Goal: Transaction & Acquisition: Purchase product/service

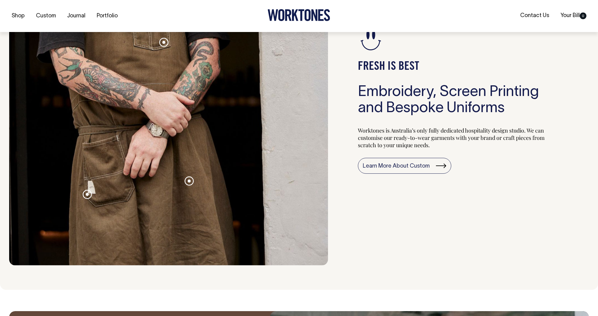
scroll to position [675, 0]
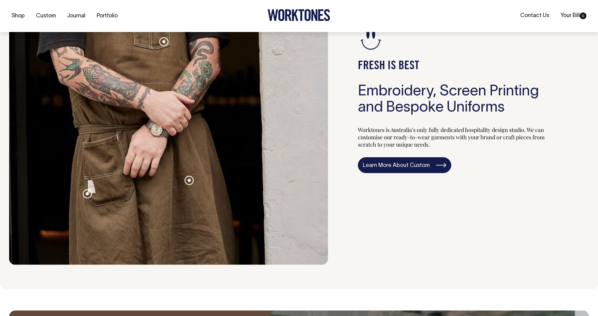
click at [393, 172] on link "Learn More About Custom" at bounding box center [404, 165] width 93 height 16
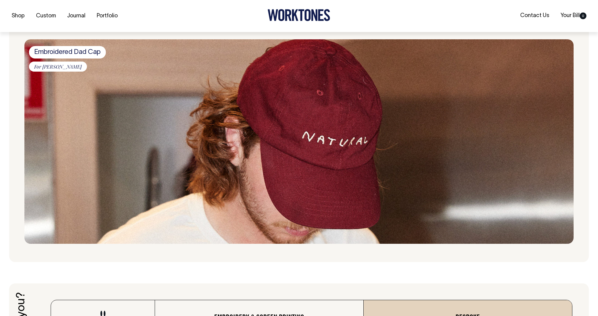
click at [261, 155] on img at bounding box center [298, 141] width 549 height 205
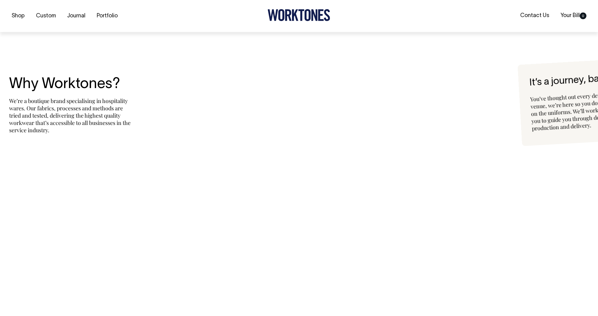
scroll to position [1370, 0]
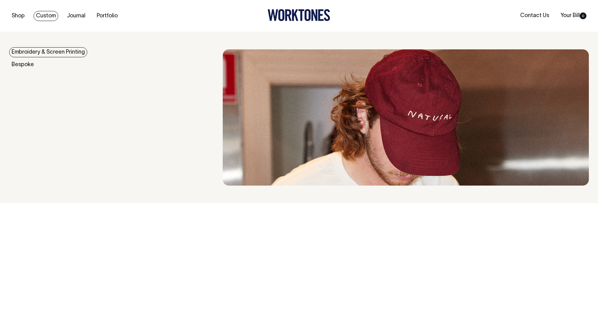
click at [48, 14] on link "Custom" at bounding box center [46, 16] width 25 height 10
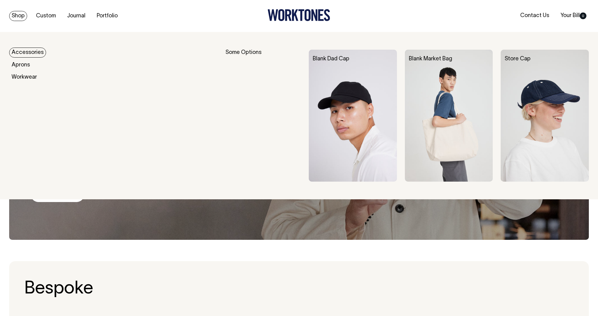
click at [18, 15] on link "Shop" at bounding box center [18, 16] width 18 height 10
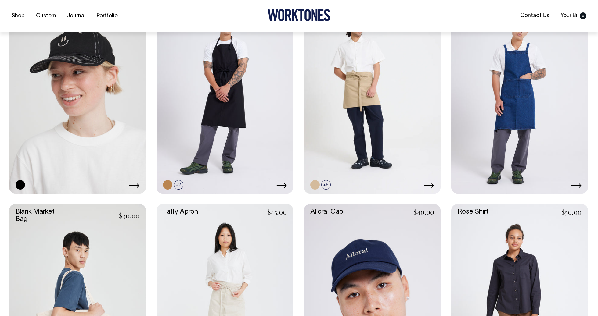
scroll to position [839, 0]
